Goal: Use online tool/utility

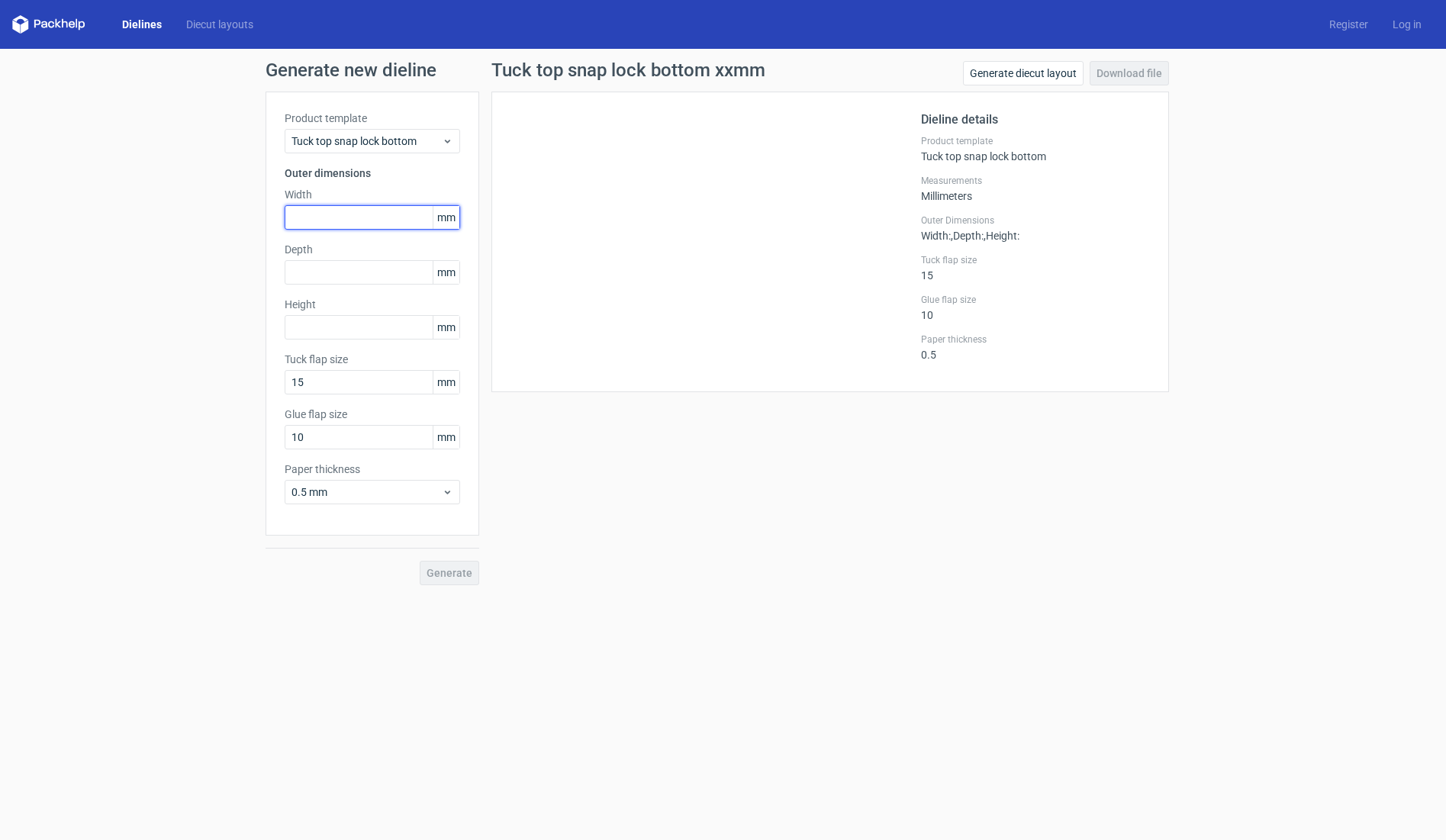
click at [336, 218] on input "text" at bounding box center [372, 218] width 175 height 25
type input "200"
click at [324, 272] on input "text" at bounding box center [372, 272] width 175 height 25
click at [318, 275] on input "15" at bounding box center [372, 272] width 175 height 25
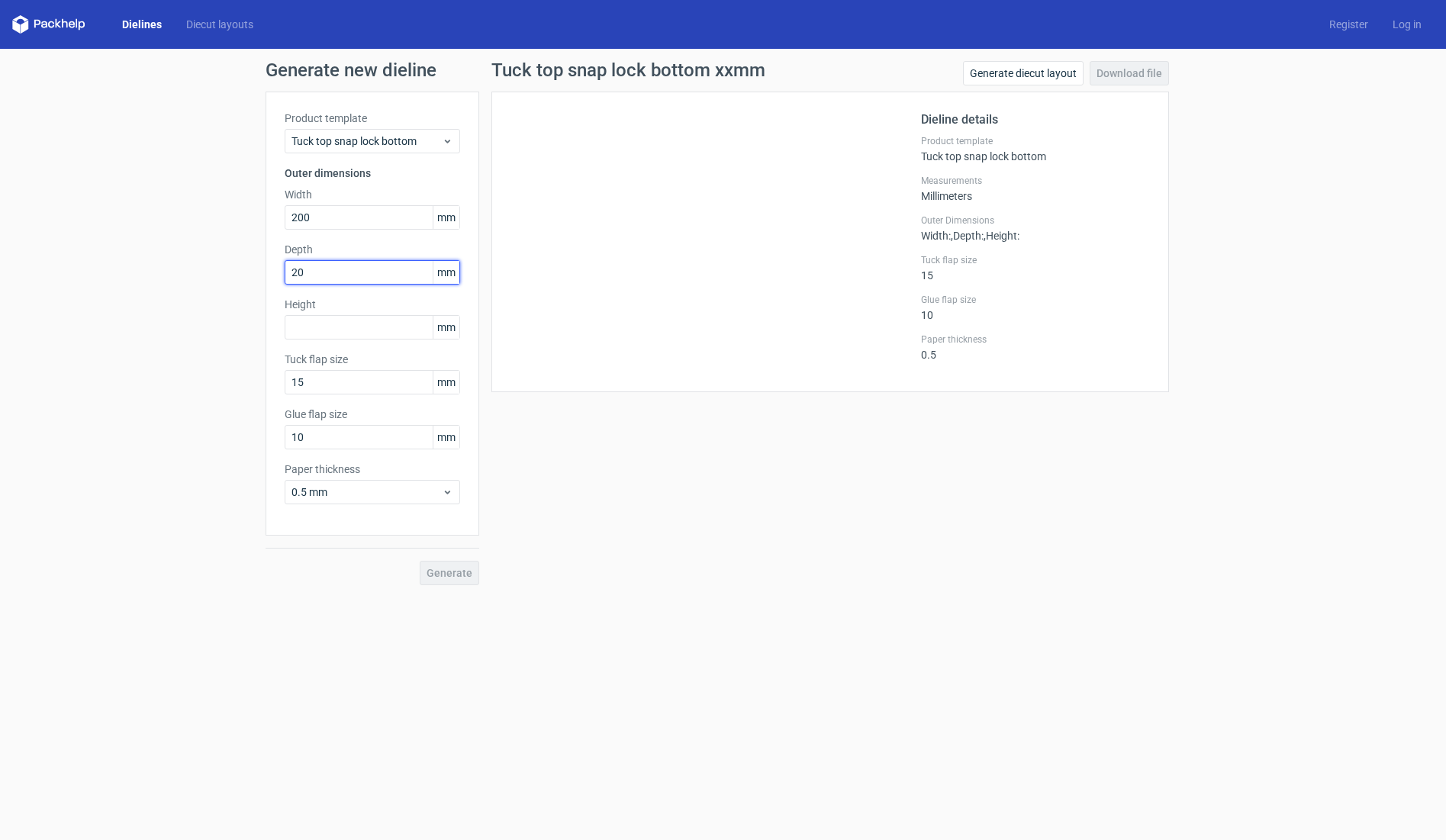
type input "200"
click at [313, 339] on input "text" at bounding box center [372, 327] width 175 height 25
type input "180"
click at [447, 569] on span "Generate" at bounding box center [449, 573] width 46 height 11
click at [63, 339] on div "Generate new dieline Product template Tuck top snap lock bottom Outer dimension…" at bounding box center [723, 323] width 1446 height 548
